Goal: Task Accomplishment & Management: Use online tool/utility

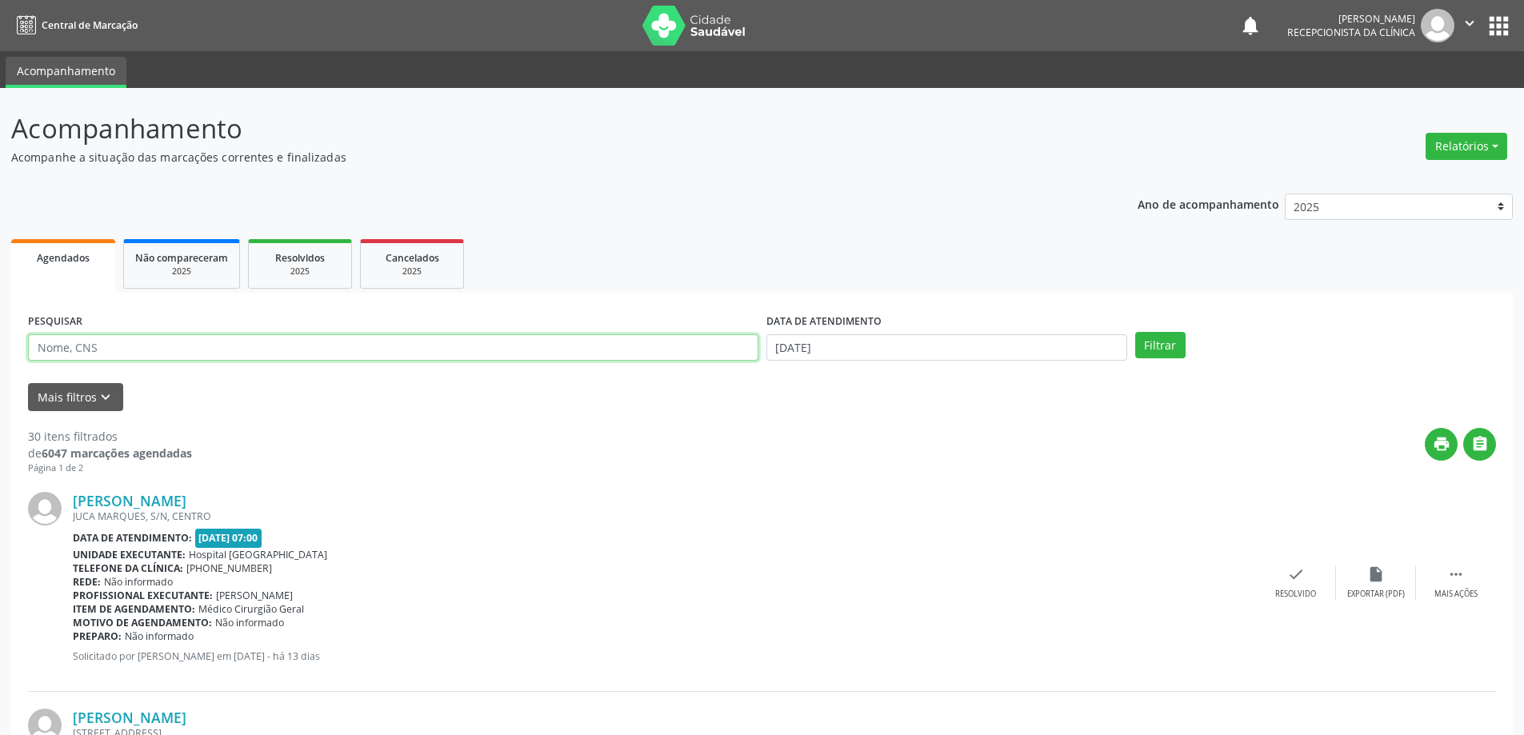
click at [158, 344] on input "text" at bounding box center [393, 347] width 730 height 27
click at [1135, 332] on button "Filtrar" at bounding box center [1160, 345] width 50 height 27
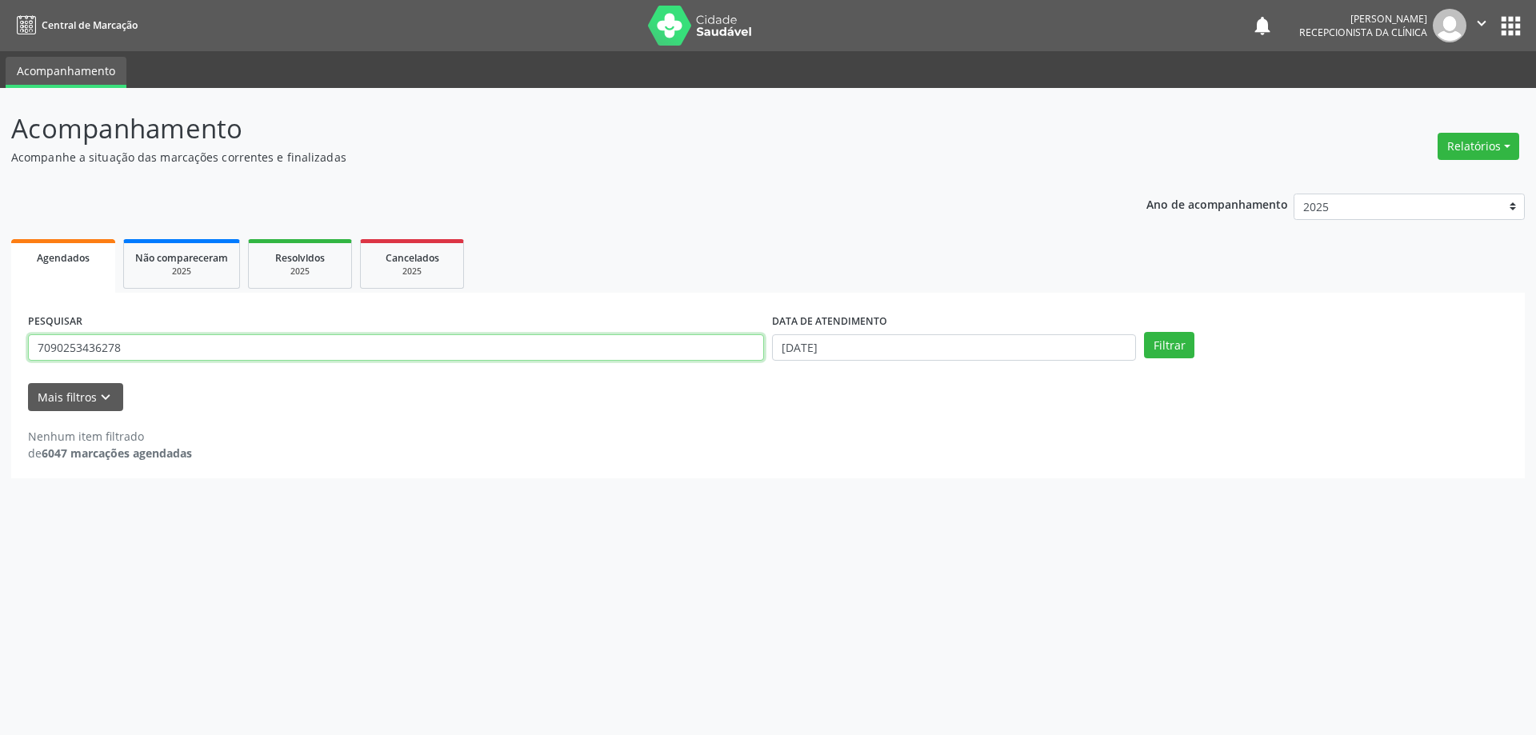
drag, startPoint x: 223, startPoint y: 347, endPoint x: 0, endPoint y: 301, distance: 227.9
click at [0, 301] on div "Acompanhamento Acompanhe a situação das marcações correntes e finalizadas Relat…" at bounding box center [768, 411] width 1536 height 647
type input "702902533436278"
click at [1144, 332] on button "Filtrar" at bounding box center [1169, 345] width 50 height 27
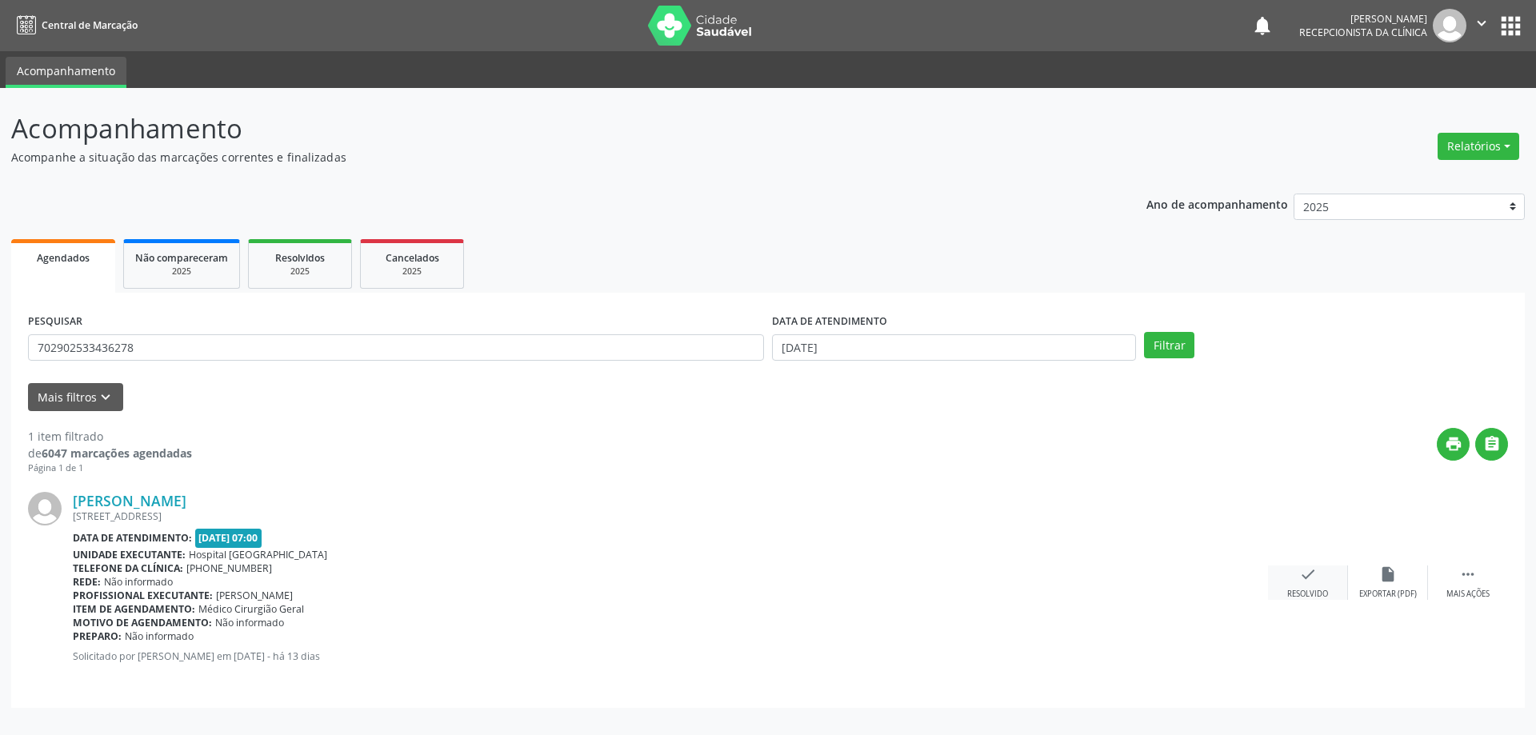
click at [1324, 585] on div "check Resolvido" at bounding box center [1308, 582] width 80 height 34
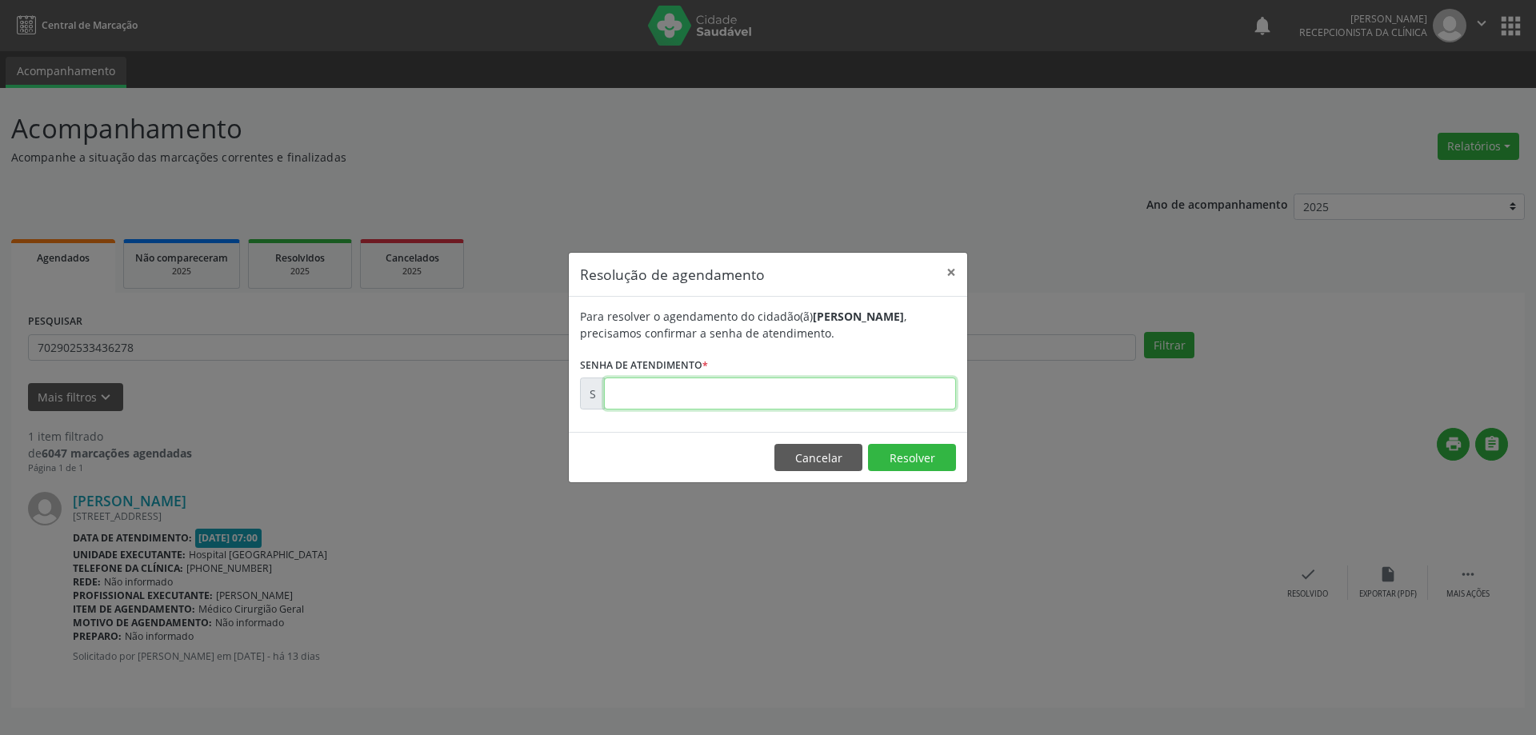
click at [824, 405] on input "text" at bounding box center [780, 393] width 352 height 32
type input "00178097"
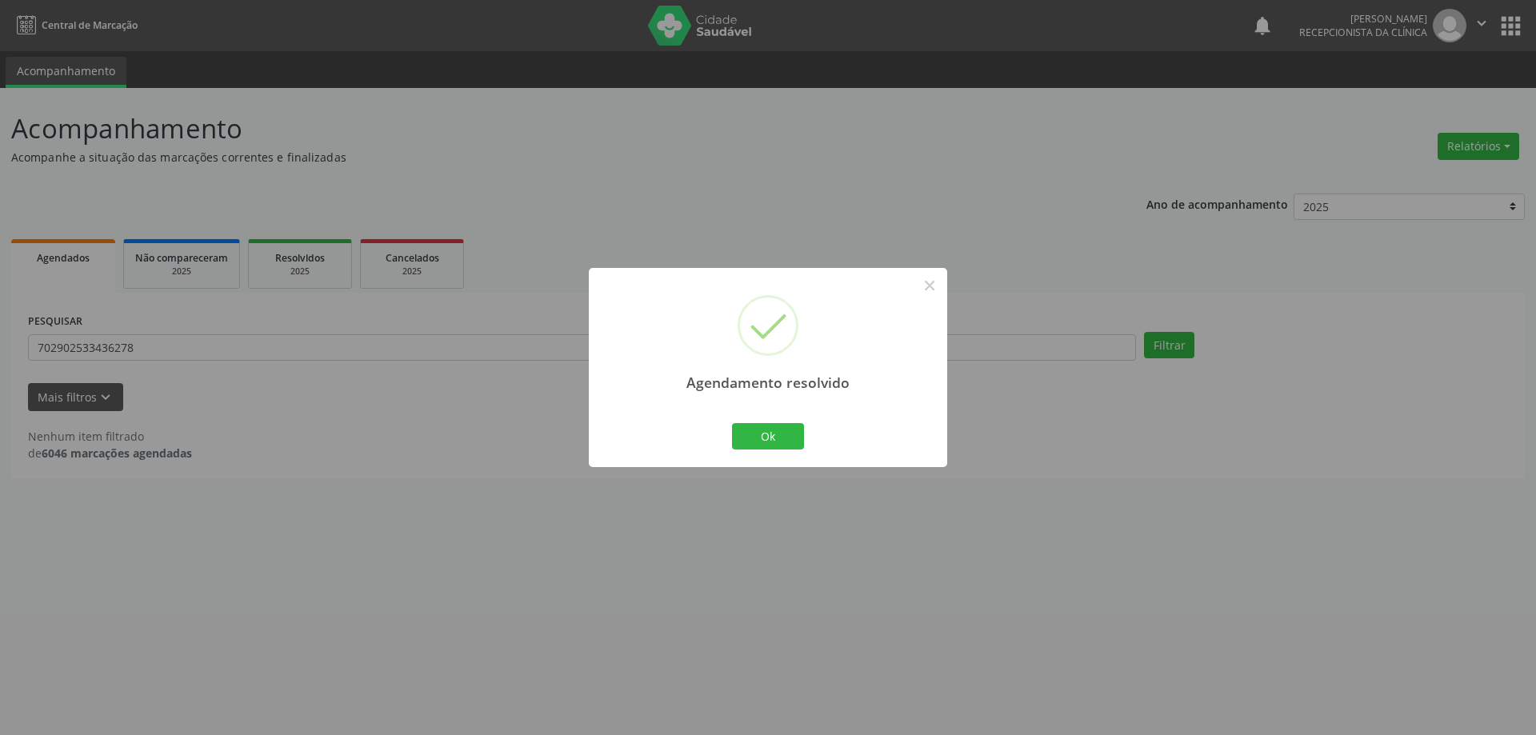
click at [784, 421] on div "Ok Cancel" at bounding box center [768, 436] width 79 height 34
click at [733, 434] on button "Ok" at bounding box center [768, 436] width 72 height 27
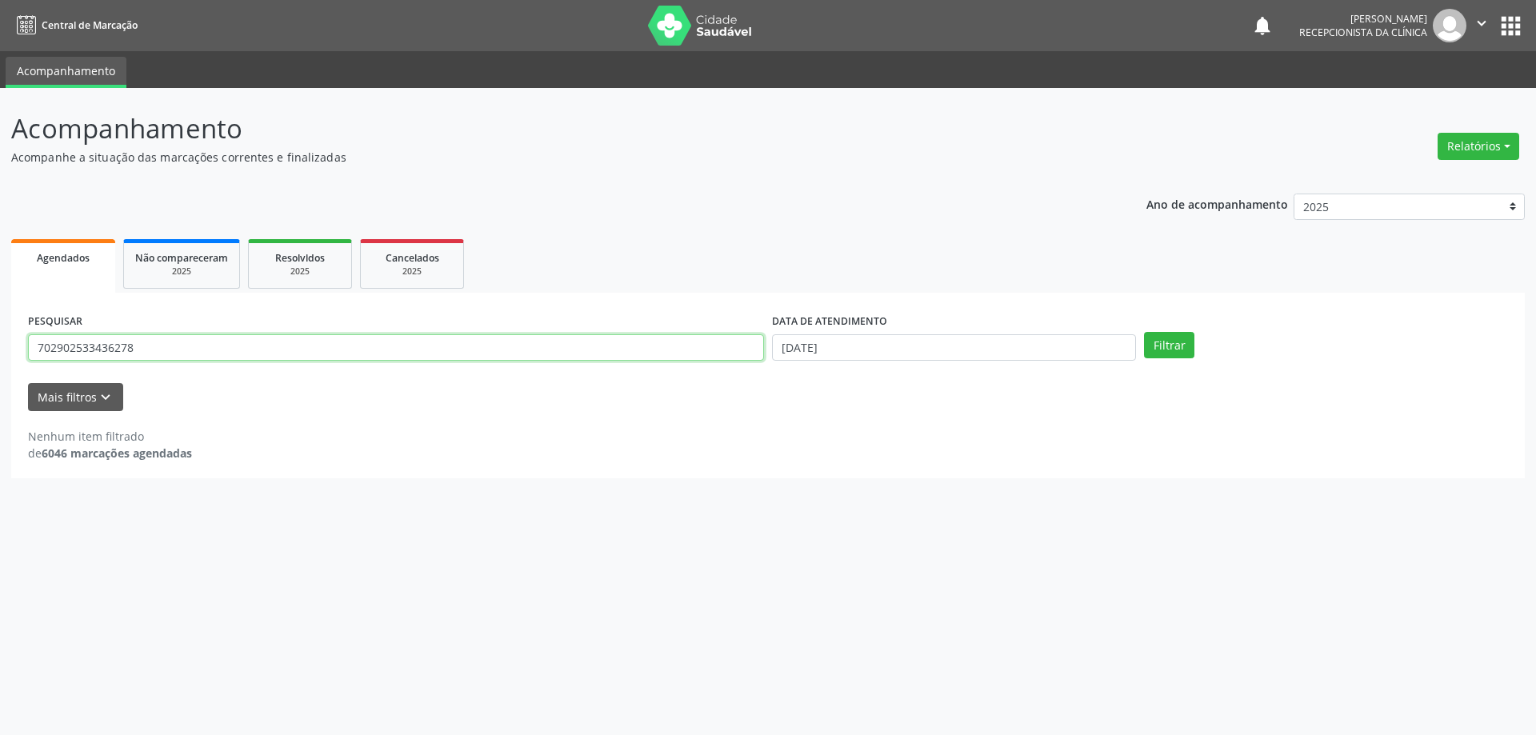
drag, startPoint x: 413, startPoint y: 360, endPoint x: 30, endPoint y: 234, distance: 403.4
click at [0, 258] on div "Acompanhamento Acompanhe a situação das marcações correntes e finalizadas Relat…" at bounding box center [768, 411] width 1536 height 647
type input "704202753626281"
click at [1144, 332] on button "Filtrar" at bounding box center [1169, 345] width 50 height 27
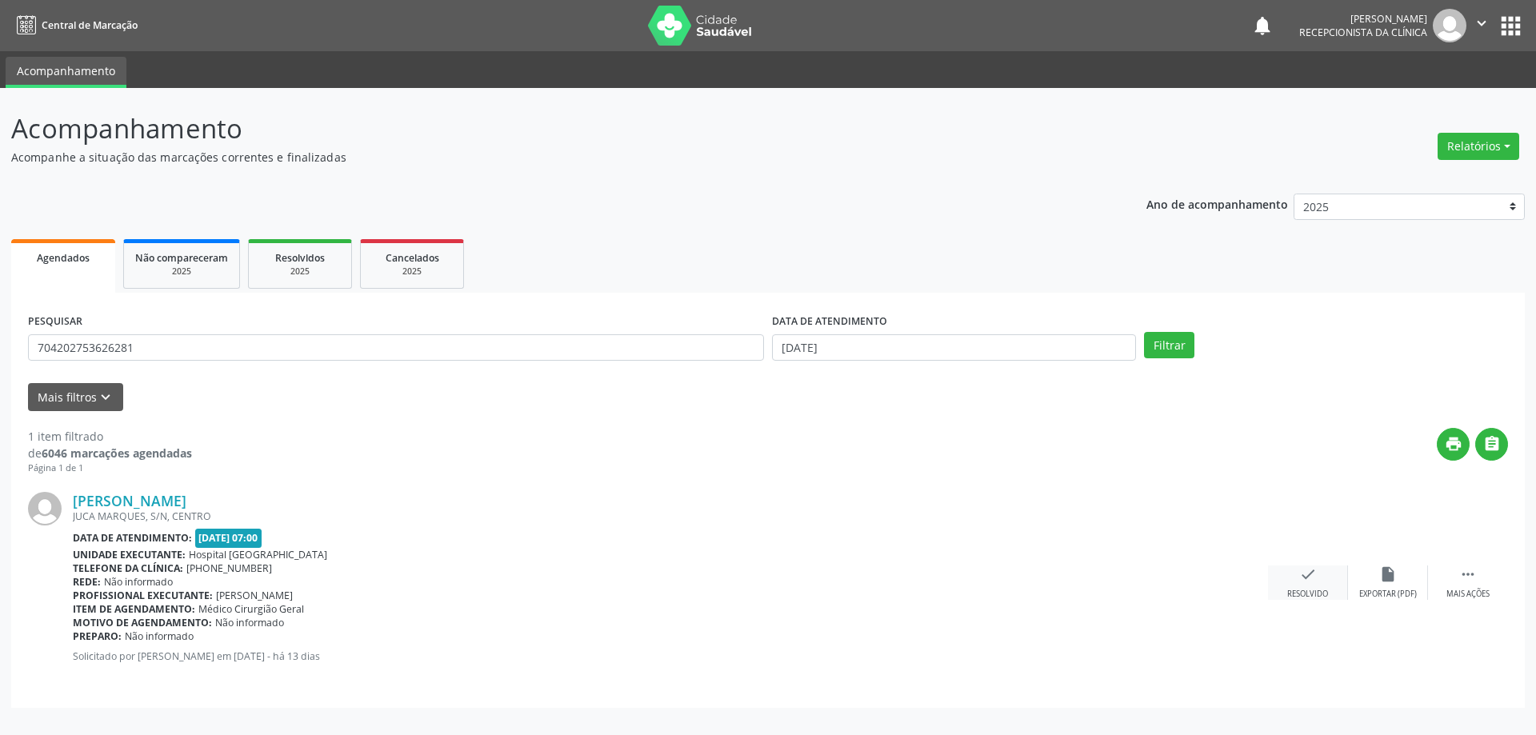
click at [1286, 580] on div "check Resolvido" at bounding box center [1308, 582] width 80 height 34
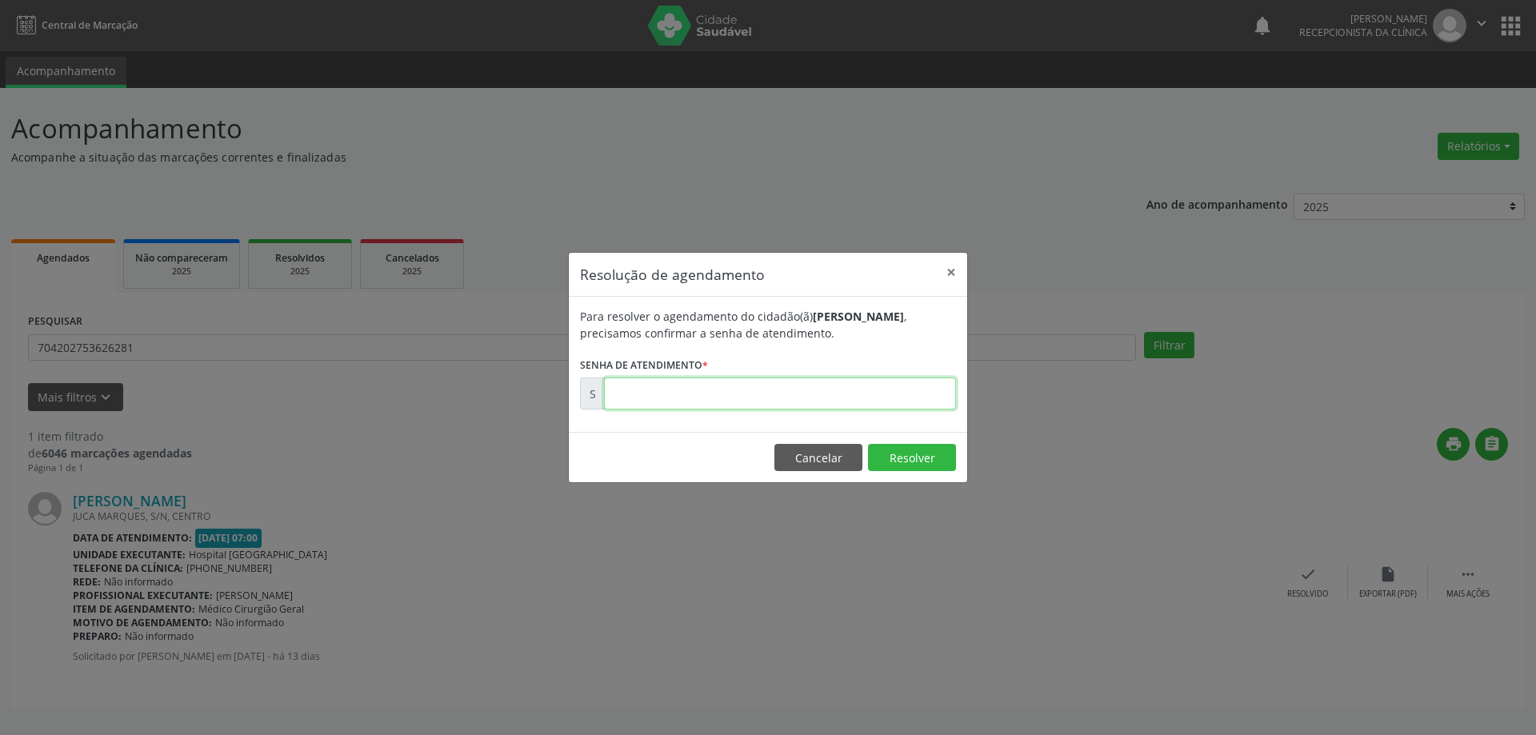
click at [811, 397] on input "text" at bounding box center [780, 393] width 352 height 32
type input "00178096"
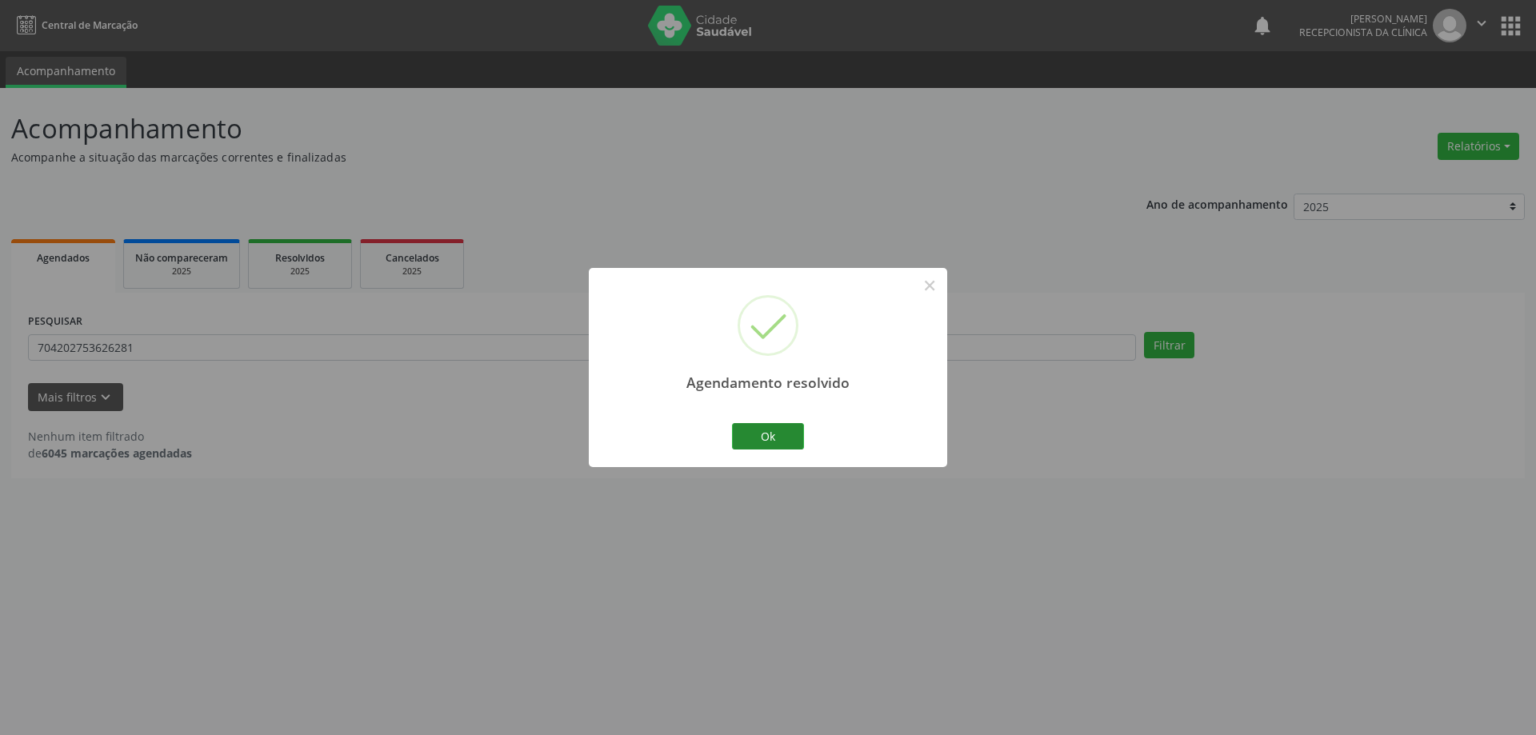
drag, startPoint x: 767, startPoint y: 413, endPoint x: 767, endPoint y: 432, distance: 18.4
click at [767, 416] on div "Agendamento resolvido × Ok Cancel" at bounding box center [768, 367] width 358 height 199
drag, startPoint x: 784, startPoint y: 404, endPoint x: 777, endPoint y: 394, distance: 11.5
drag, startPoint x: 777, startPoint y: 394, endPoint x: 639, endPoint y: 397, distance: 138.4
drag, startPoint x: 639, startPoint y: 397, endPoint x: 753, endPoint y: 435, distance: 119.6
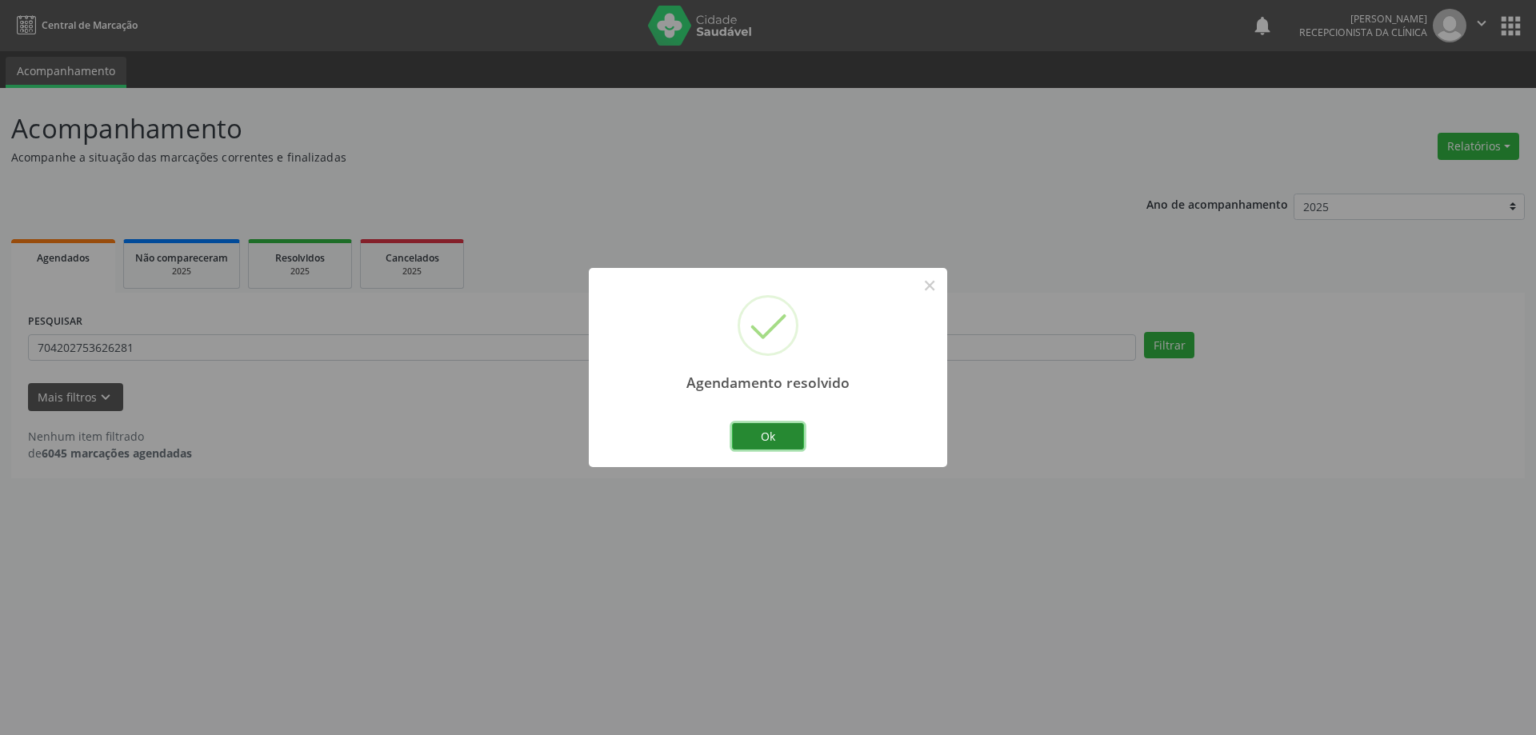
click at [753, 435] on button "Ok" at bounding box center [768, 436] width 72 height 27
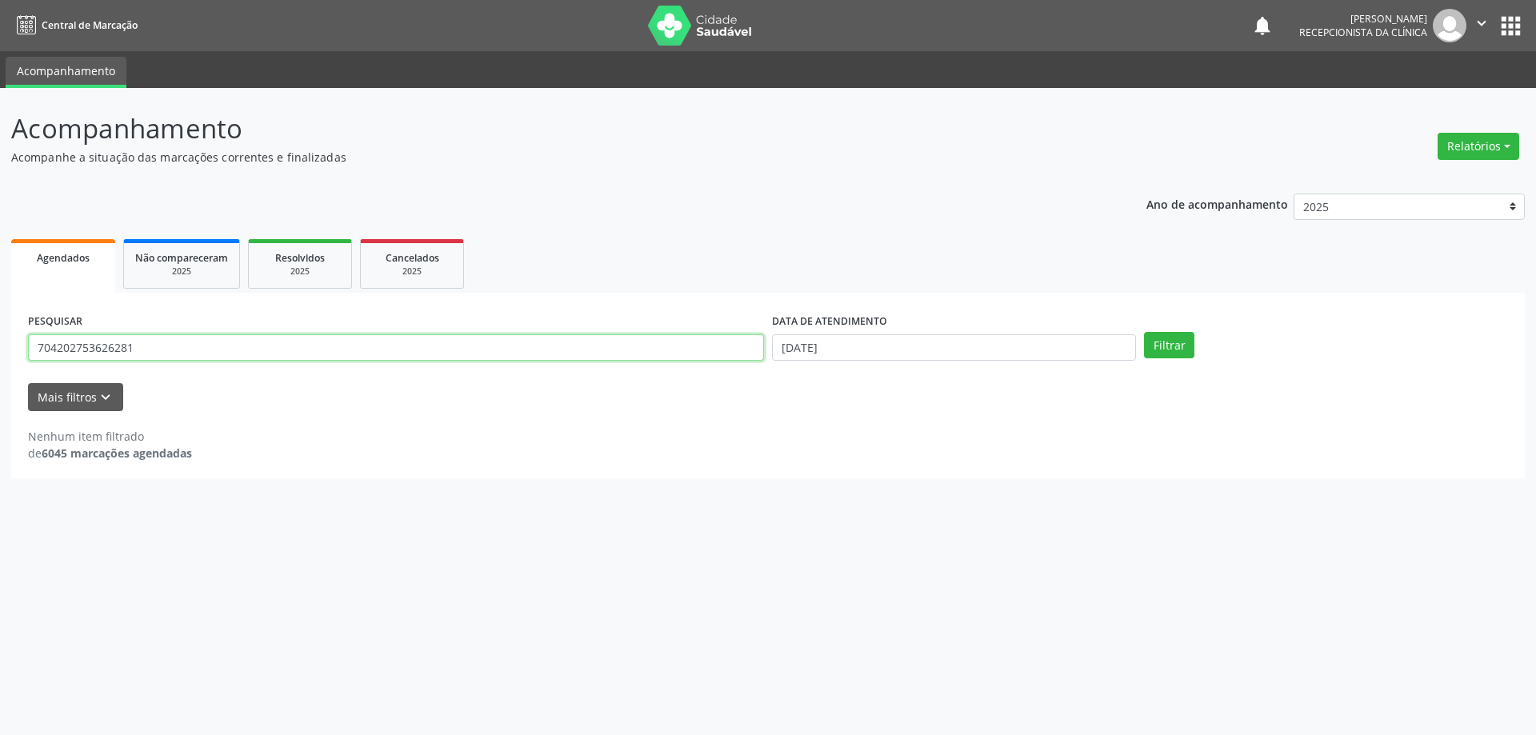
drag, startPoint x: 262, startPoint y: 348, endPoint x: 3, endPoint y: 357, distance: 259.3
click at [3, 357] on div "Acompanhamento Acompanhe a situação das marcações correntes e finalizadas Relat…" at bounding box center [768, 411] width 1536 height 647
type input "702601202651149"
click at [1144, 332] on button "Filtrar" at bounding box center [1169, 345] width 50 height 27
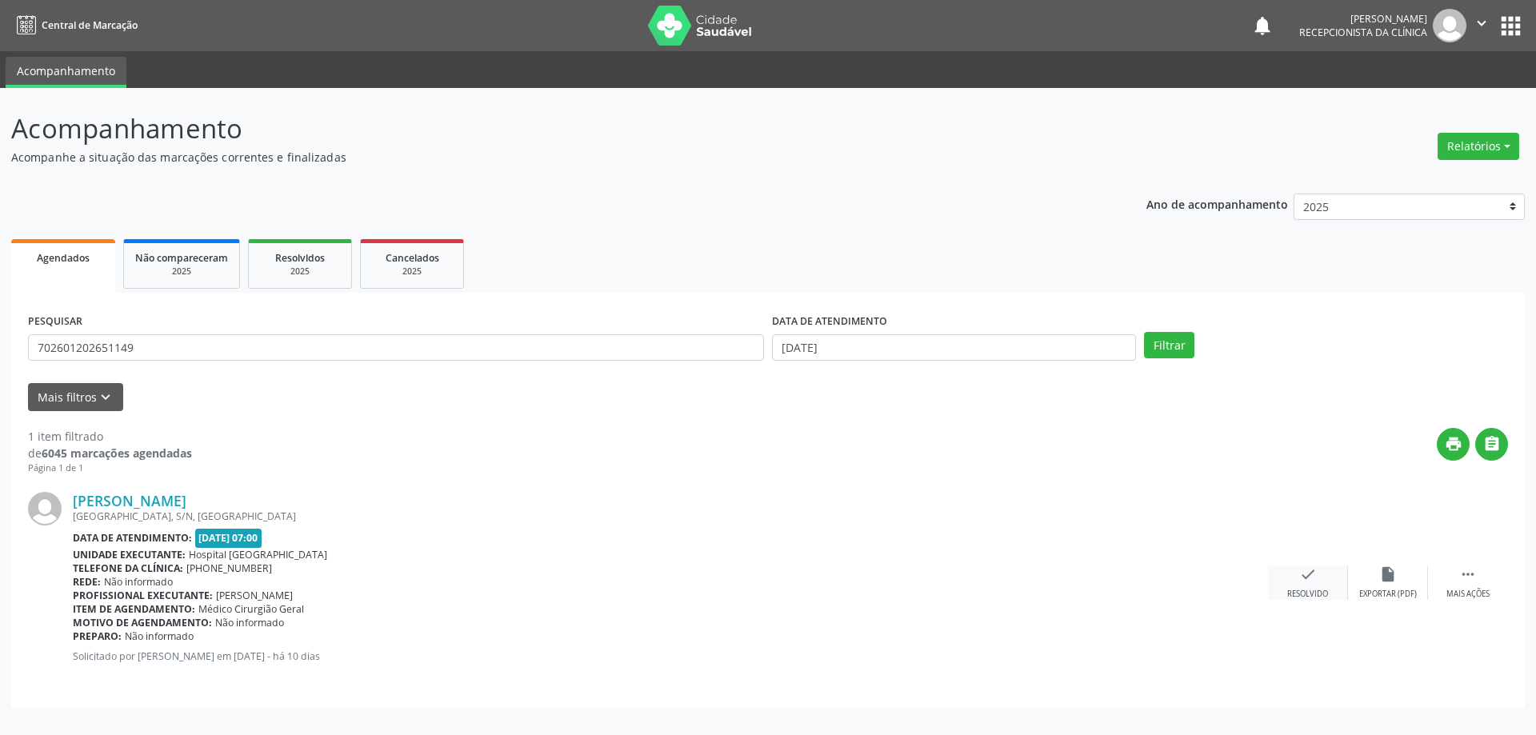
click at [1321, 585] on div "check Resolvido" at bounding box center [1308, 582] width 80 height 34
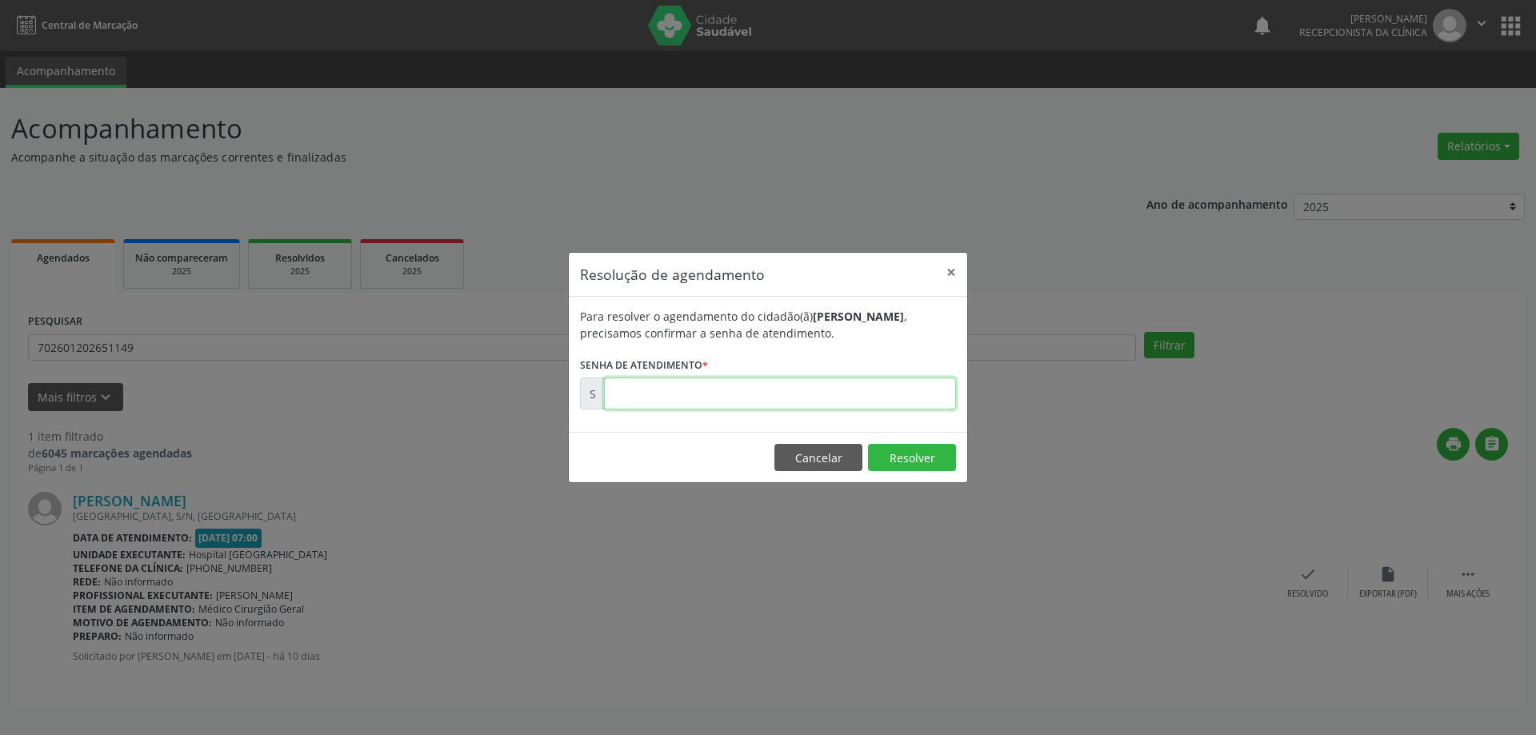
click at [780, 399] on input "text" at bounding box center [780, 393] width 352 height 32
type input "00178359"
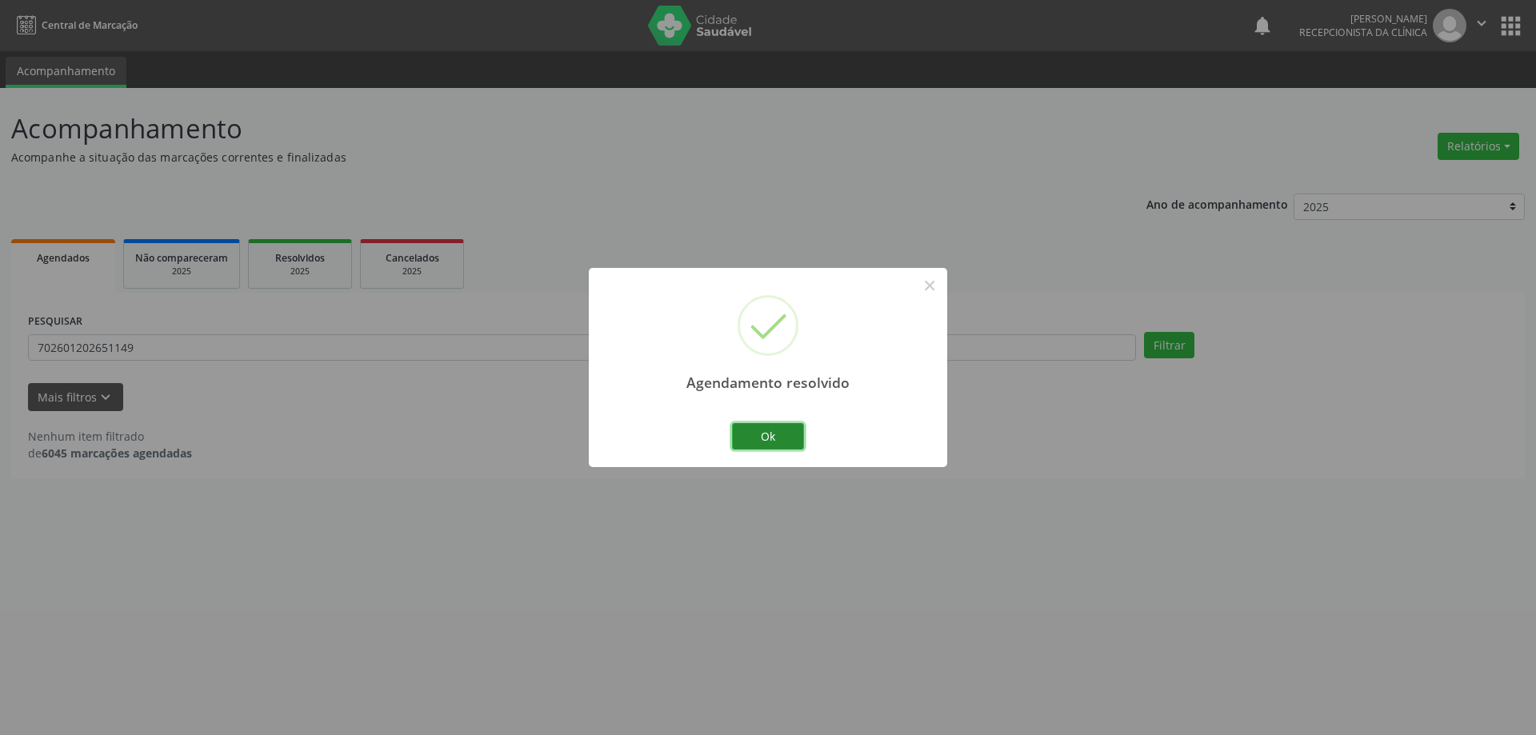
click at [778, 435] on button "Ok" at bounding box center [768, 436] width 72 height 27
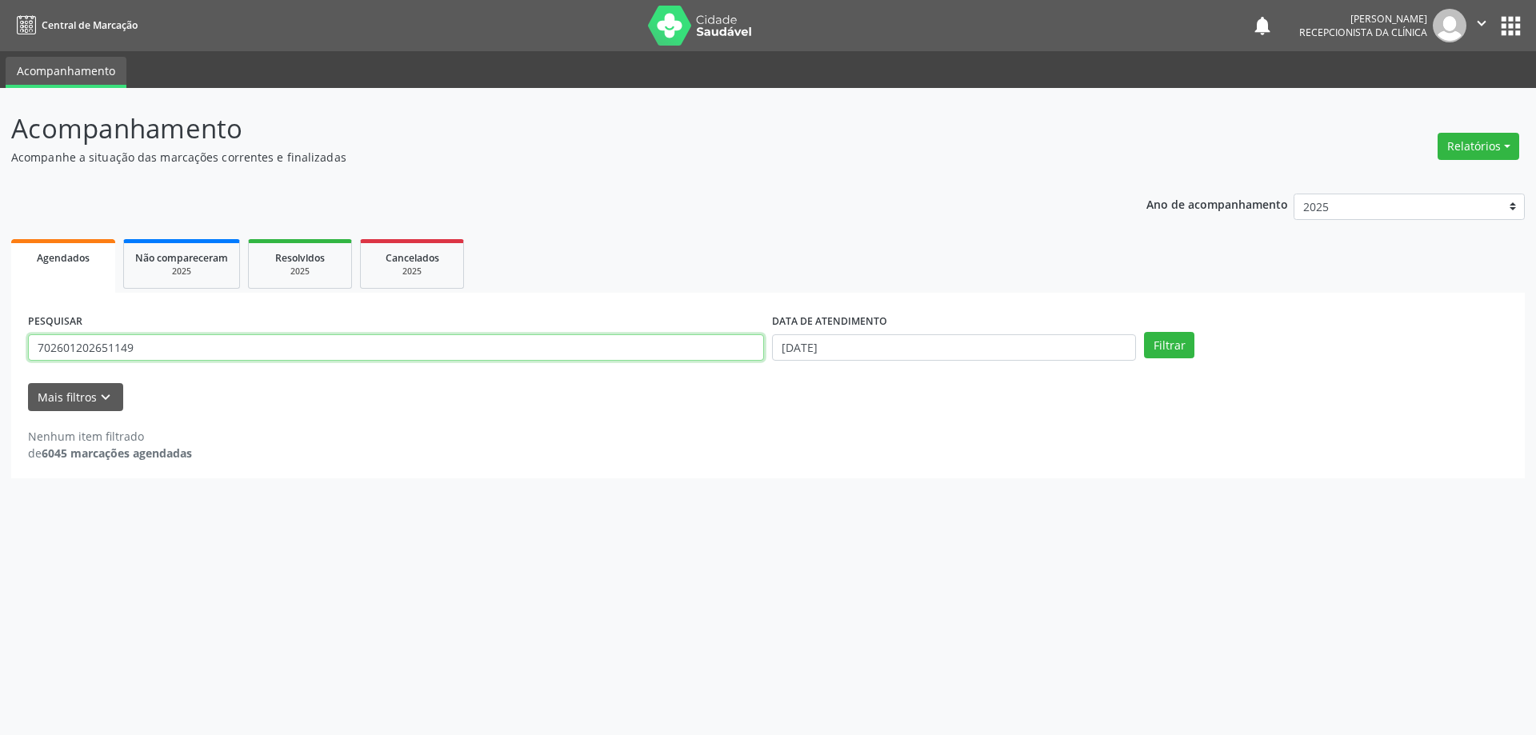
drag, startPoint x: 57, startPoint y: 383, endPoint x: 10, endPoint y: 358, distance: 52.6
click at [0, 393] on div "Acompanhamento Acompanhe a situação das marcações correntes e finalizadas Relat…" at bounding box center [768, 411] width 1536 height 647
type input "702303107391814"
click at [1159, 347] on button "Filtrar" at bounding box center [1169, 345] width 50 height 27
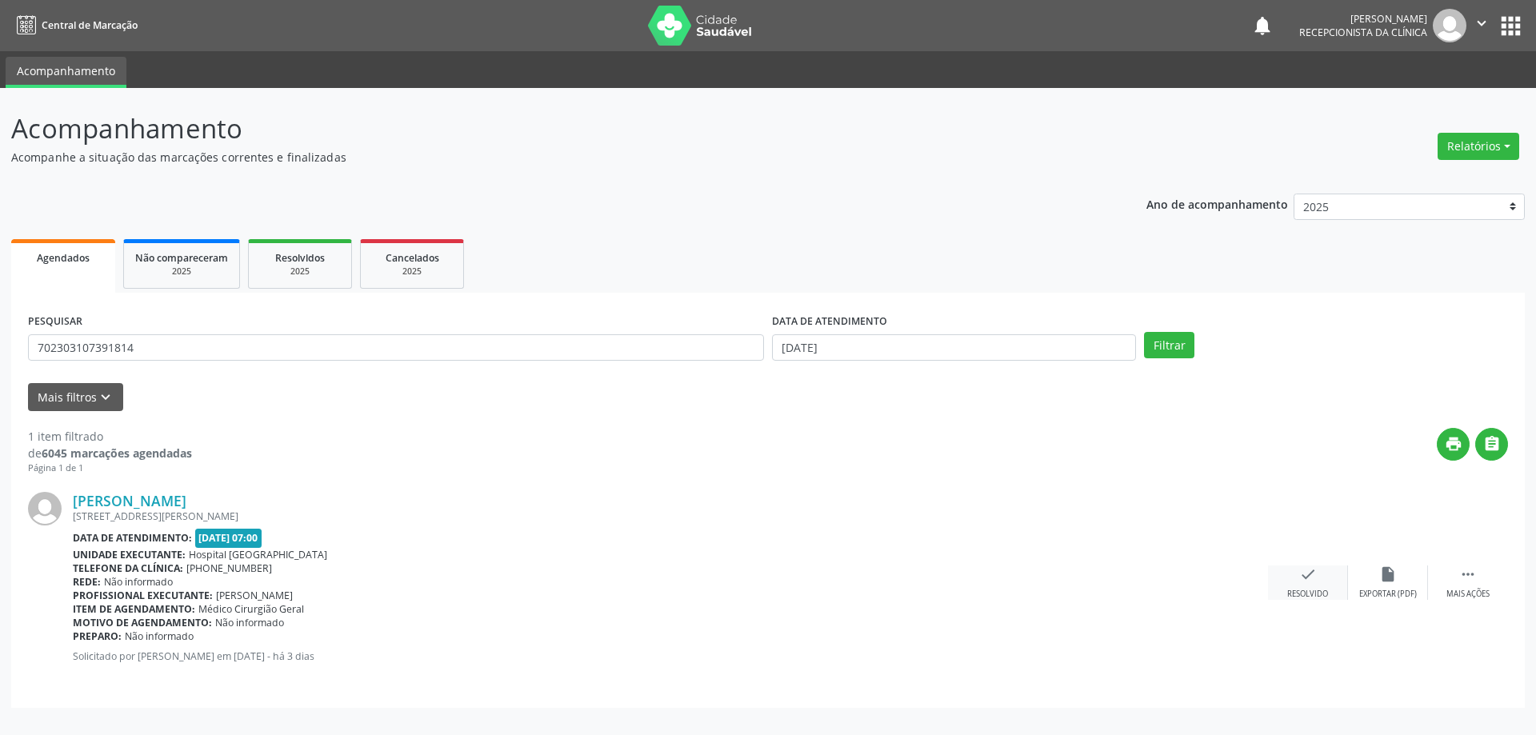
click at [1306, 581] on icon "check" at bounding box center [1308, 574] width 18 height 18
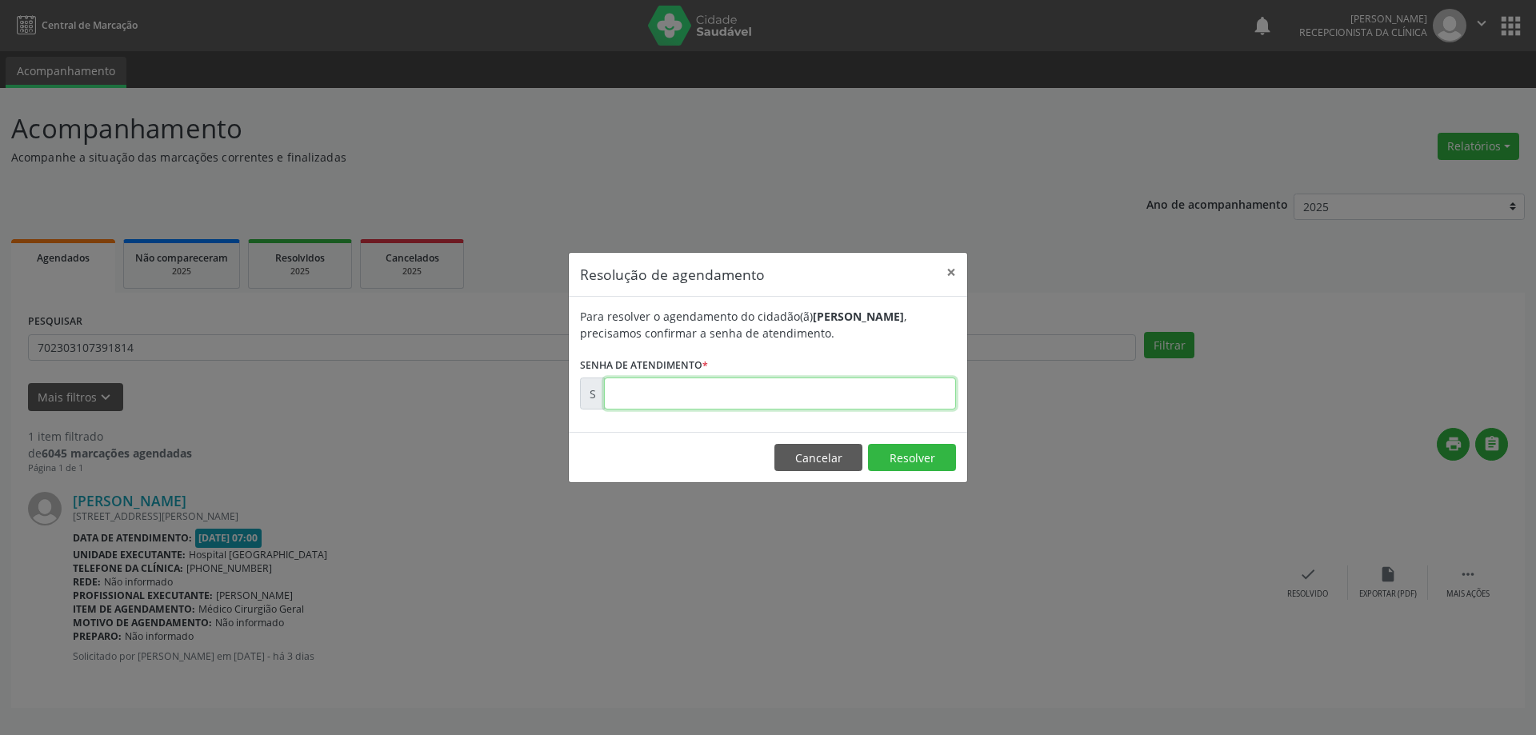
click at [731, 397] on input "text" at bounding box center [780, 393] width 352 height 32
type input "00179560"
click at [913, 459] on button "Resolver" at bounding box center [912, 457] width 88 height 27
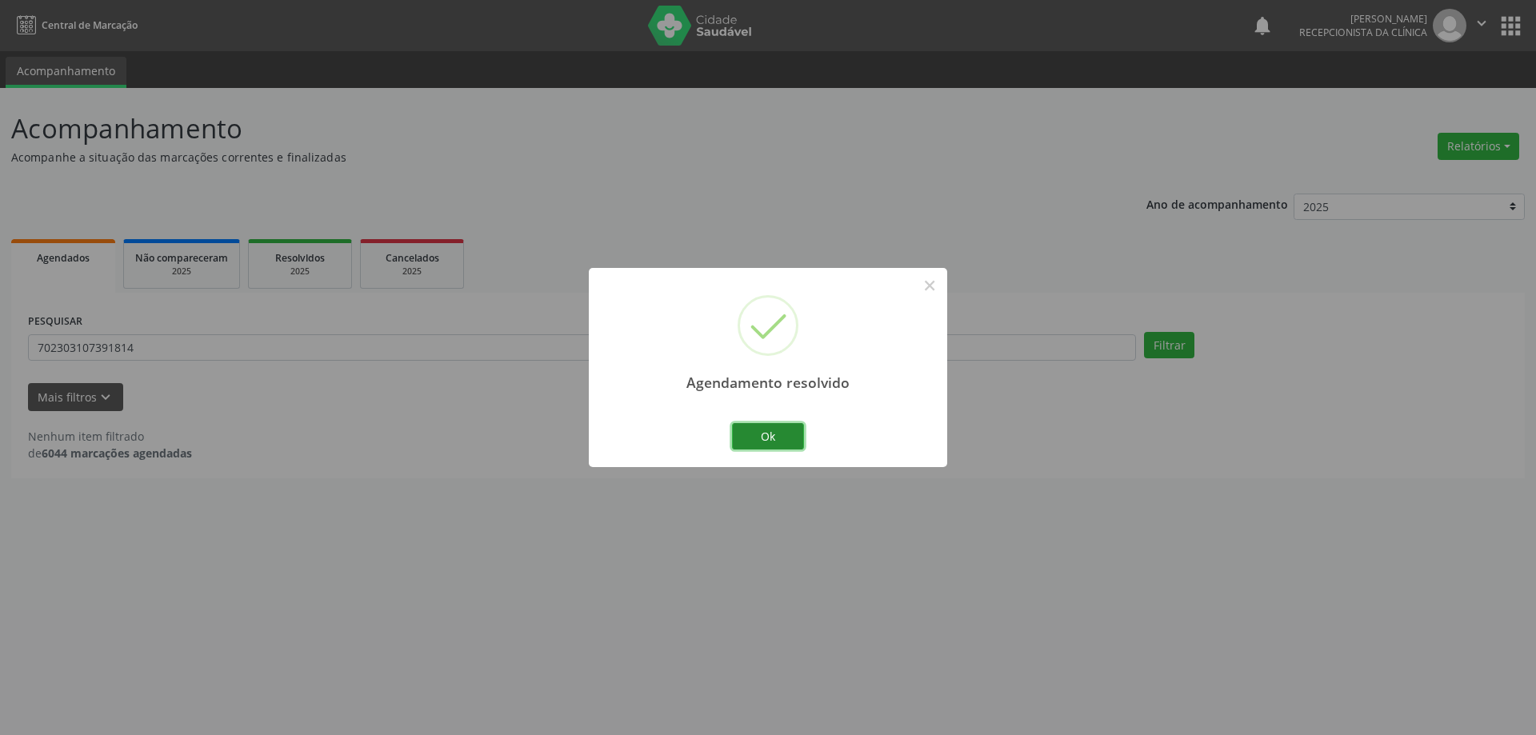
click at [767, 439] on button "Ok" at bounding box center [768, 436] width 72 height 27
